Goal: Task Accomplishment & Management: Use online tool/utility

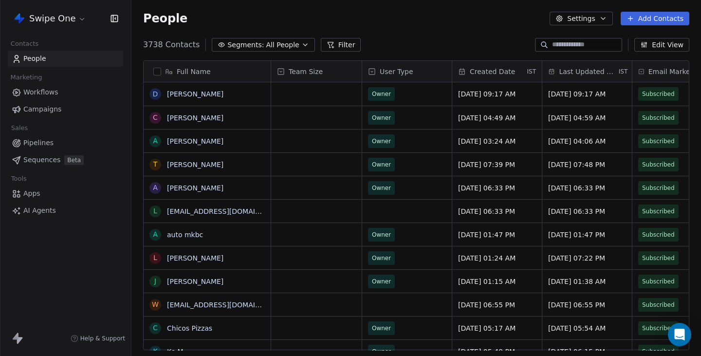
scroll to position [313, 570]
click at [65, 20] on html "Swipe One Contacts People Marketing Workflows Campaigns Sales Pipelines Sequenc…" at bounding box center [350, 178] width 701 height 356
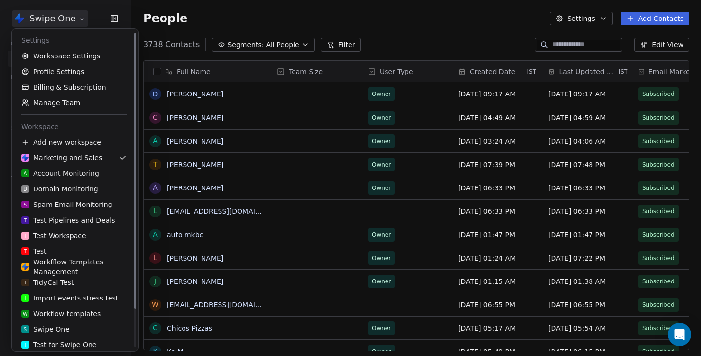
click at [65, 20] on html "Swipe One Contacts People Marketing Workflows Campaigns Sales Pipelines Sequenc…" at bounding box center [350, 178] width 701 height 356
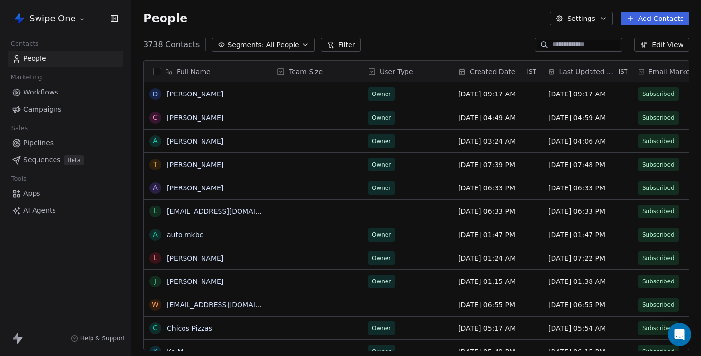
click at [59, 219] on div "Swipe One Contacts People Marketing Workflows Campaigns Sales Pipelines Sequenc…" at bounding box center [65, 178] width 131 height 356
click at [57, 212] on link "AI Agents" at bounding box center [65, 211] width 115 height 16
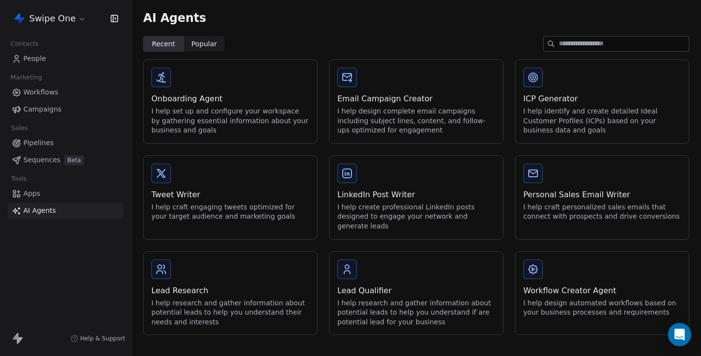
click at [263, 111] on div "I help set up and configure your workspace by gathering essential information a…" at bounding box center [230, 121] width 158 height 29
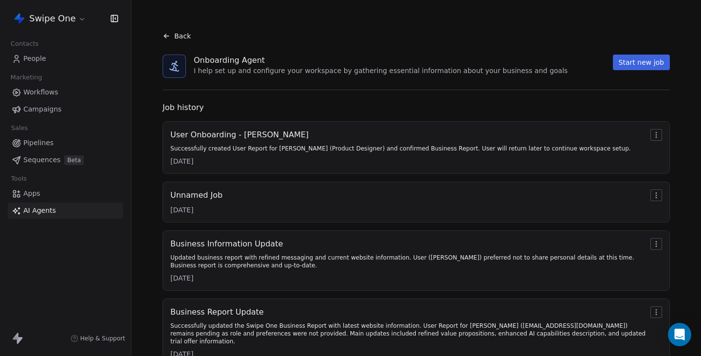
click at [247, 214] on div "Unnamed Job [DATE]" at bounding box center [416, 201] width 492 height 25
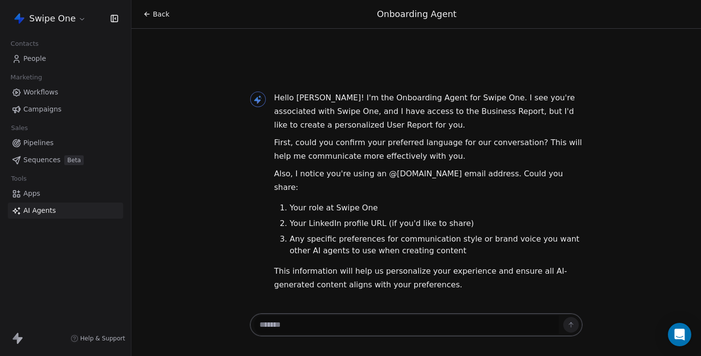
click at [287, 325] on textarea at bounding box center [406, 324] width 305 height 19
type textarea "***"
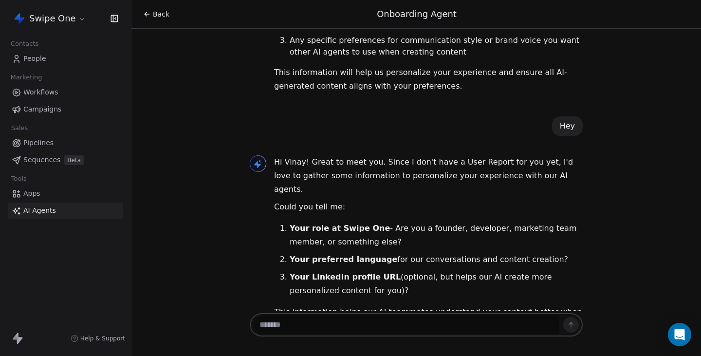
scroll to position [169, 0]
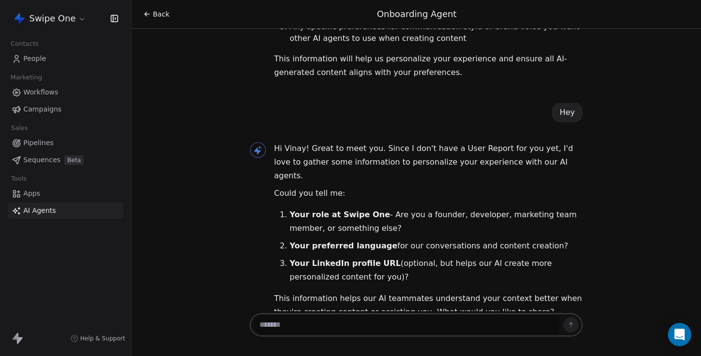
click at [151, 15] on div "Back" at bounding box center [156, 14] width 26 height 10
